Goal: Use online tool/utility

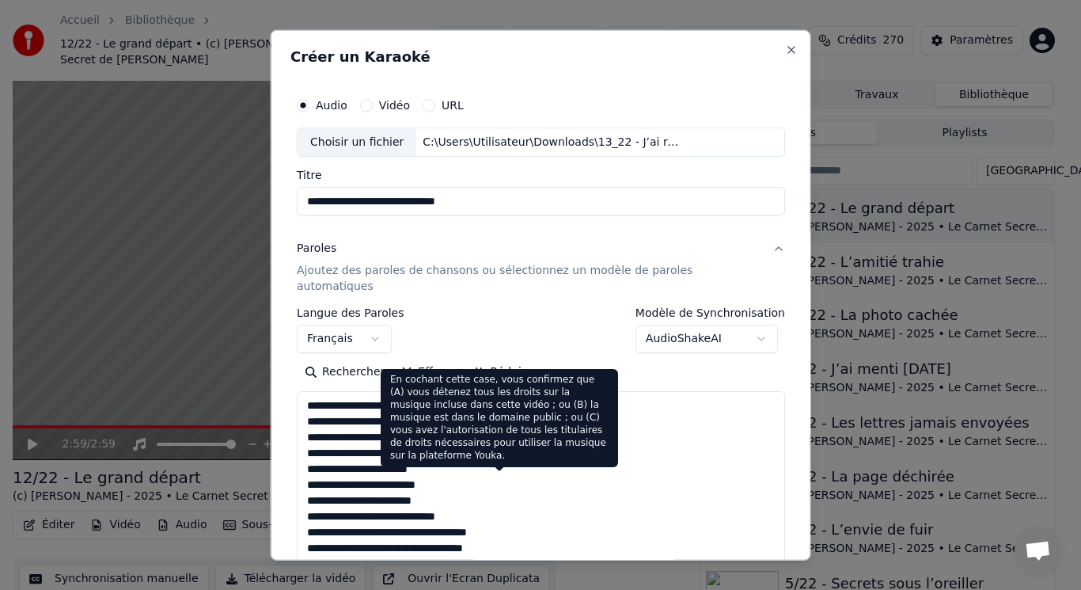
select select "**"
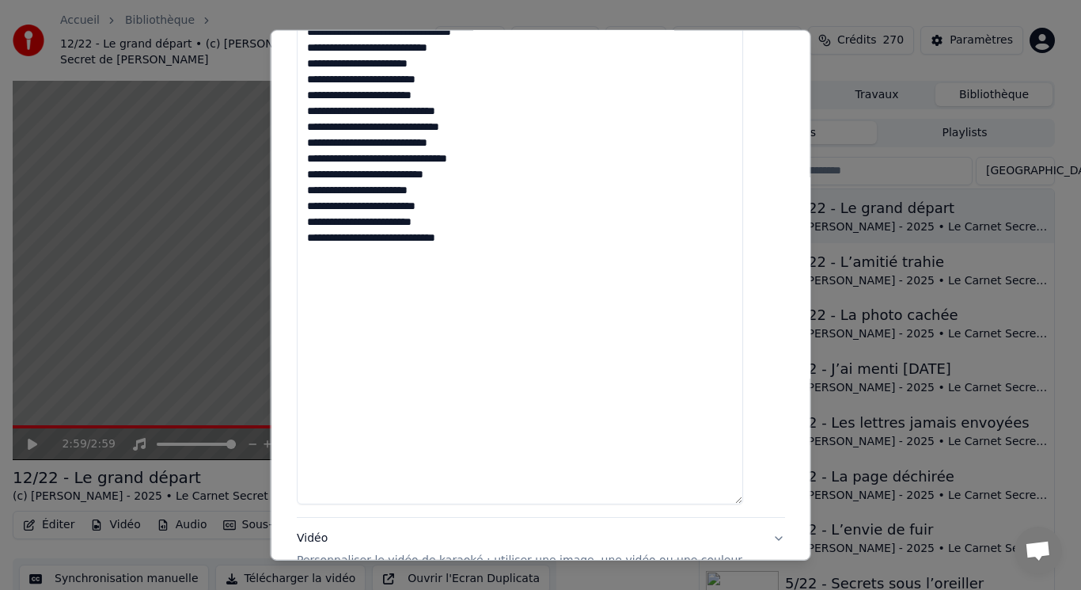
scroll to position [817, 0]
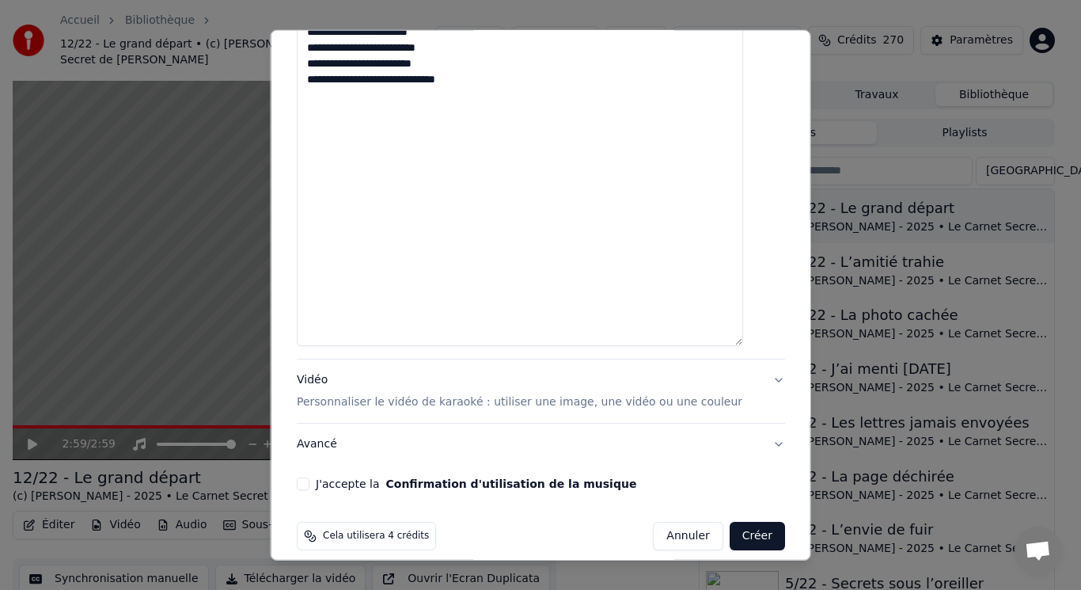
click at [431, 394] on p "Personnaliser le vidéo de karaoké : utiliser une image, une vidéo ou une couleur" at bounding box center [520, 402] width 446 height 16
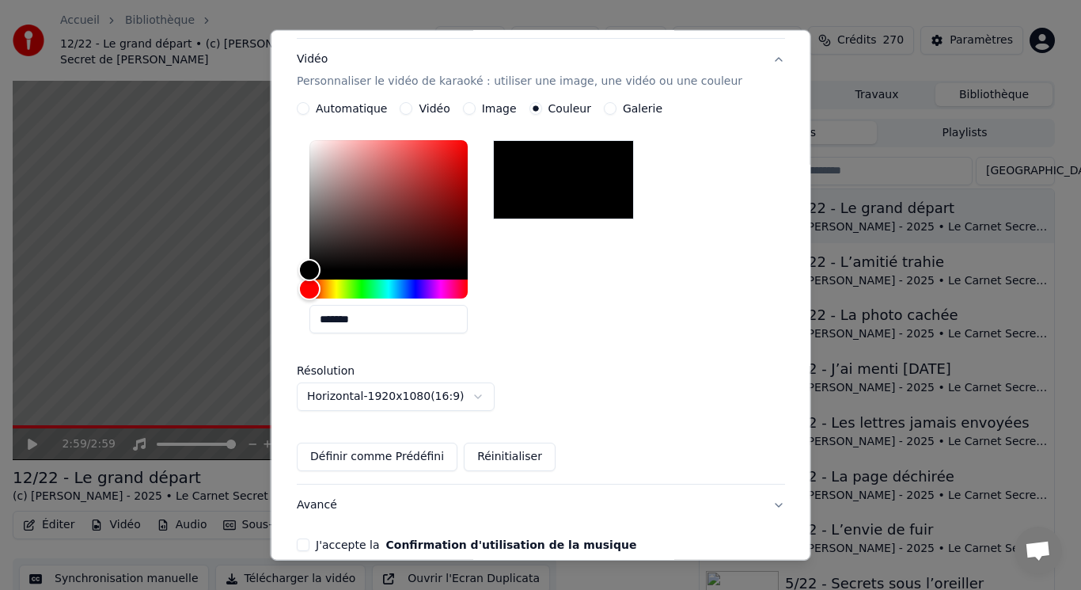
scroll to position [32, 0]
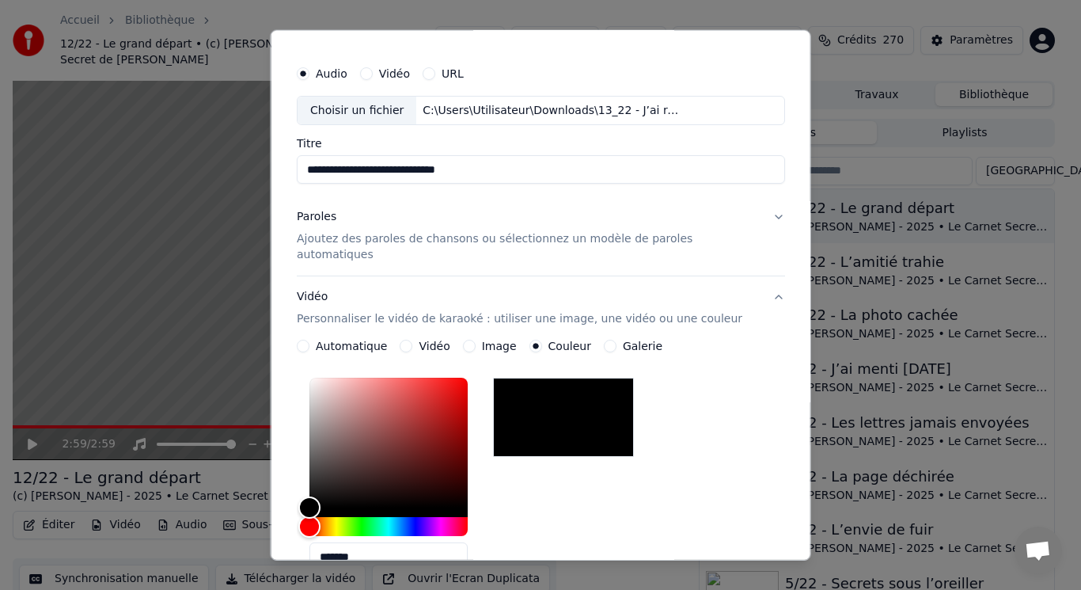
click at [471, 340] on button "Image" at bounding box center [468, 346] width 13 height 13
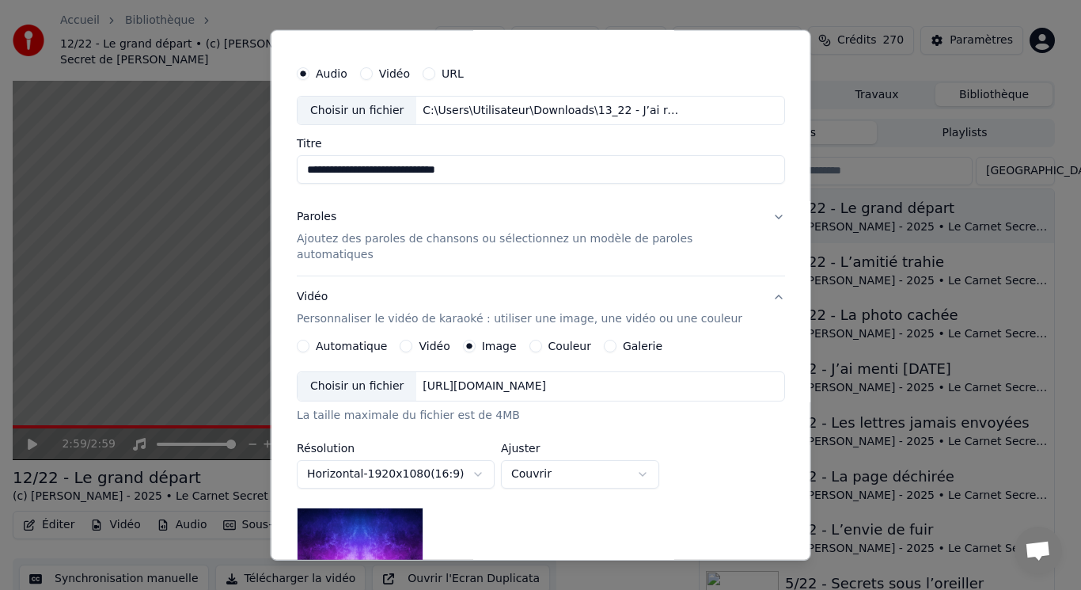
click at [362, 372] on div "Choisir un fichier" at bounding box center [357, 386] width 119 height 28
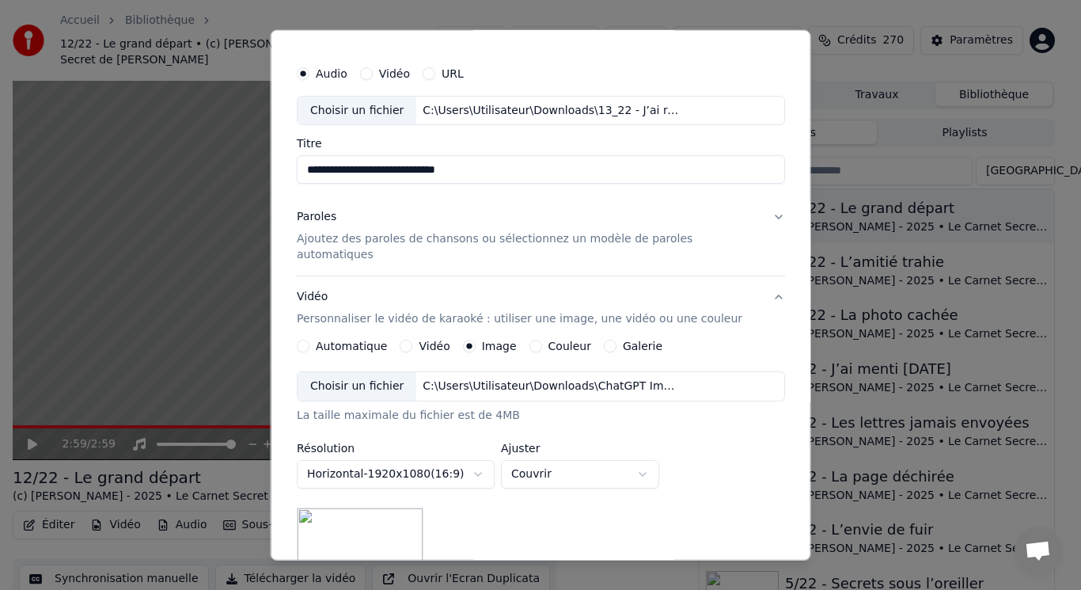
scroll to position [190, 0]
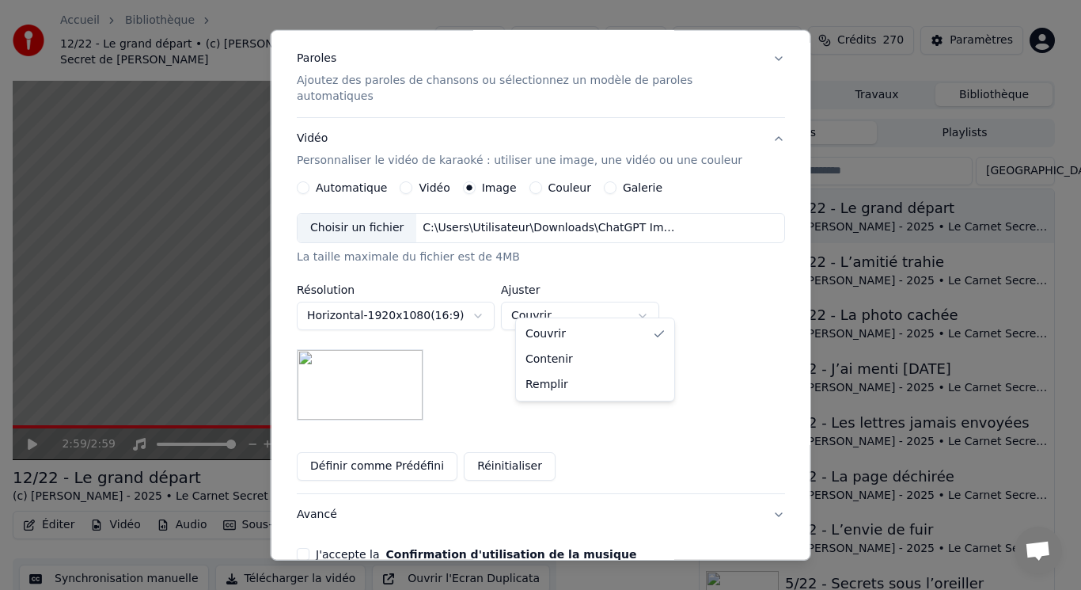
click at [571, 296] on body "Accueil Bibliothèque 12/22 - Le grand départ • (c) [PERSON_NAME] - 2025 • Le Ca…" at bounding box center [534, 295] width 1068 height 590
select select "****"
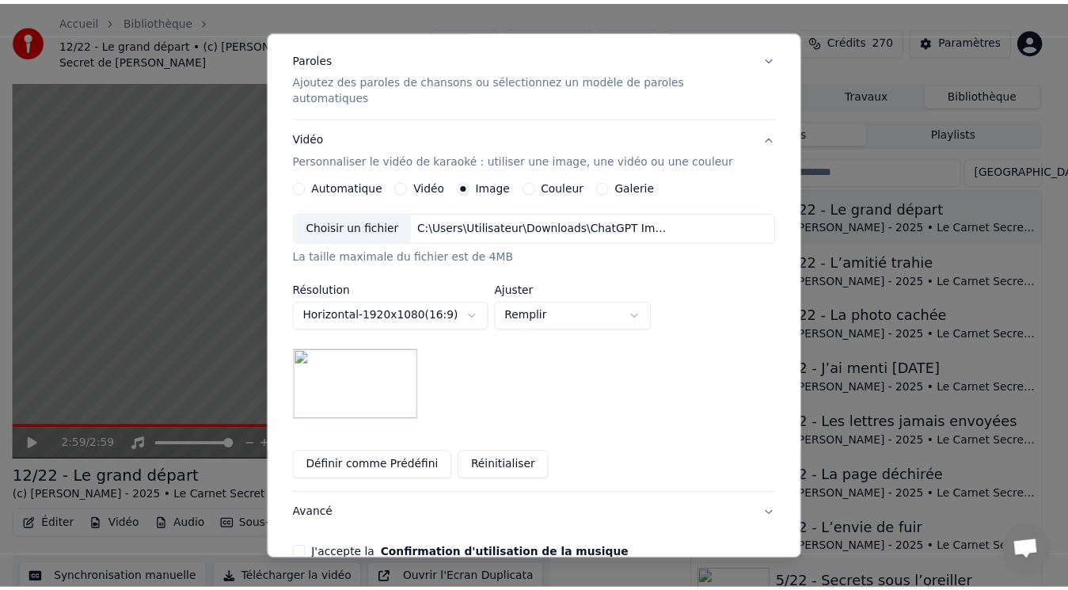
scroll to position [260, 0]
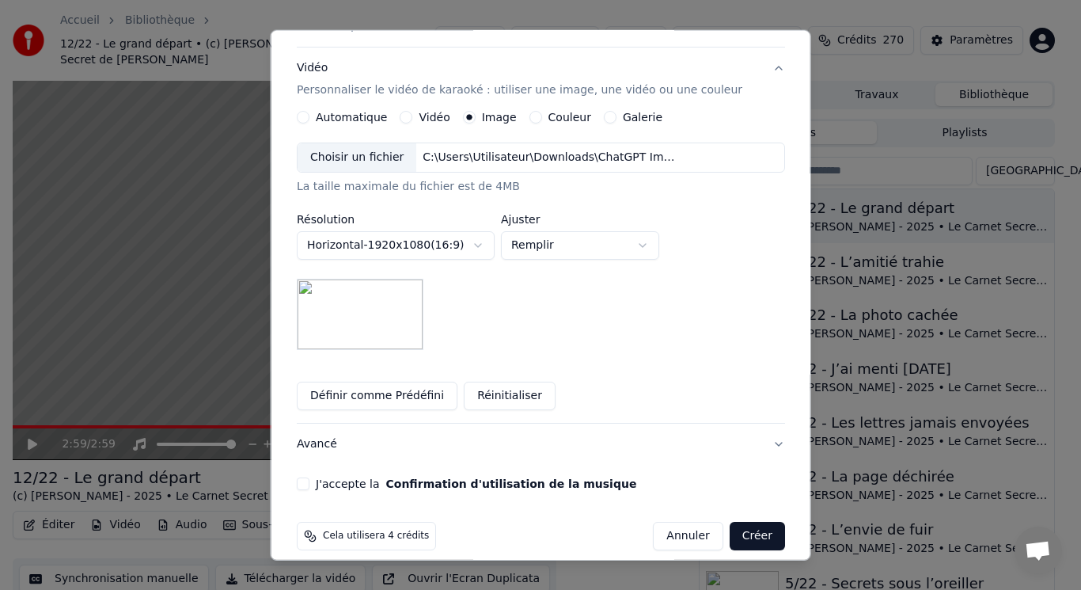
click at [309, 477] on button "J'accepte la Confirmation d'utilisation de la musique" at bounding box center [303, 483] width 13 height 13
click at [743, 522] on button "Créer" at bounding box center [756, 536] width 55 height 28
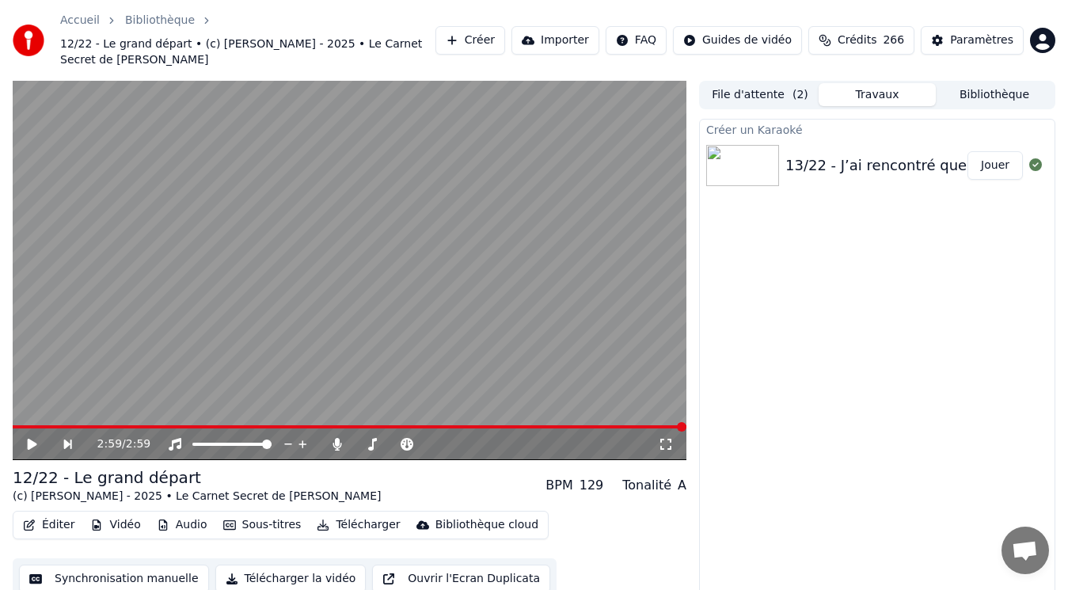
click at [931, 161] on div "13/22 - J’ai rencontré quelqu’un Jouer" at bounding box center [877, 166] width 355 height 54
